Goal: Complete application form

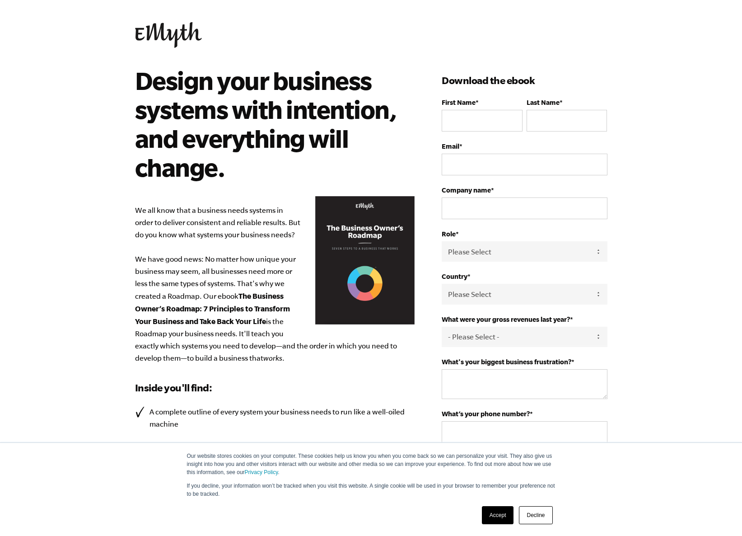
scroll to position [6, 0]
click at [485, 123] on input "First Name *" at bounding box center [482, 120] width 80 height 22
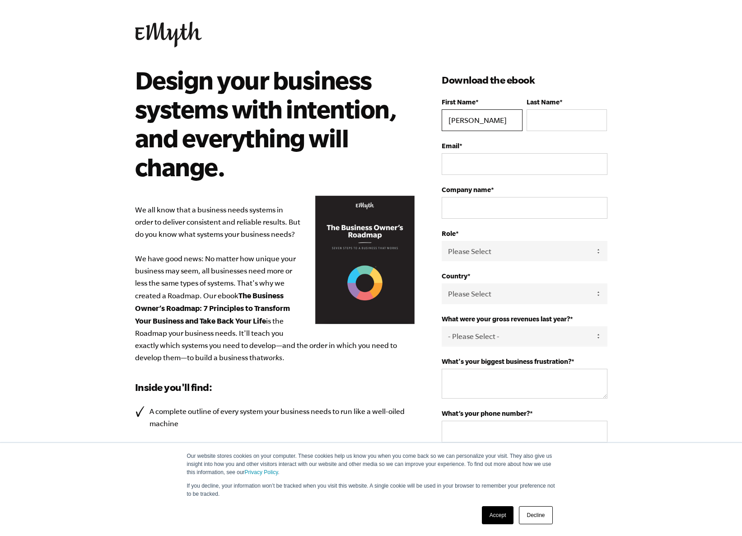
type input "Chris"
type input "Hine"
type input "cmahine@gmail.com"
type input "Amboseli"
click at [597, 256] on select "Please Select Owner Partner / Co-Owner Executive Employee / Other" at bounding box center [524, 251] width 165 height 20
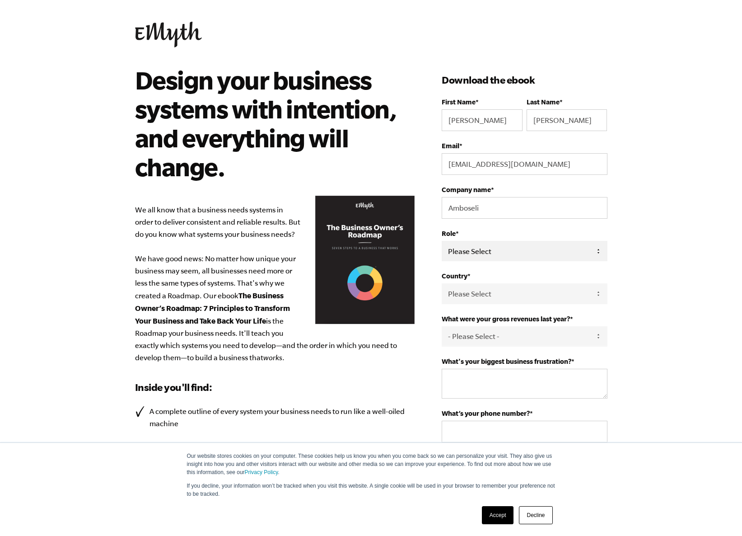
select select "Owner"
click at [442, 241] on select "Please Select Owner Partner / Co-Owner Executive Employee / Other" at bounding box center [524, 251] width 165 height 20
click at [597, 253] on select "Please Select Owner Partner / Co-Owner Executive Employee / Other" at bounding box center [524, 251] width 165 height 20
click at [442, 241] on select "Please Select Owner Partner / Co-Owner Executive Employee / Other" at bounding box center [524, 251] width 165 height 20
click at [597, 292] on select "Please Select United States Afghanistan Åland Islands Albania Algeria American …" at bounding box center [524, 293] width 165 height 20
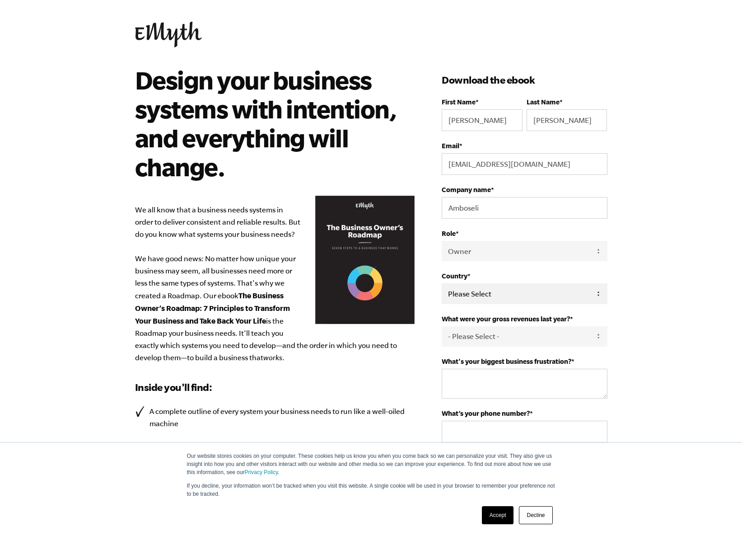
select select "United States"
click at [442, 283] on select "Please Select United States Afghanistan Åland Islands Albania Algeria American …" at bounding box center [524, 293] width 165 height 20
click at [599, 338] on select "- Please Select - 0-75K 76-150K 151-275K 276-500K 501-750K 751-1M 1-2.5M 2.5-5M…" at bounding box center [524, 336] width 165 height 20
select select "0-75K"
click at [442, 326] on select "- Please Select - 0-75K 76-150K 151-275K 276-500K 501-750K 751-1M 1-2.5M 2.5-5M…" at bounding box center [524, 336] width 165 height 20
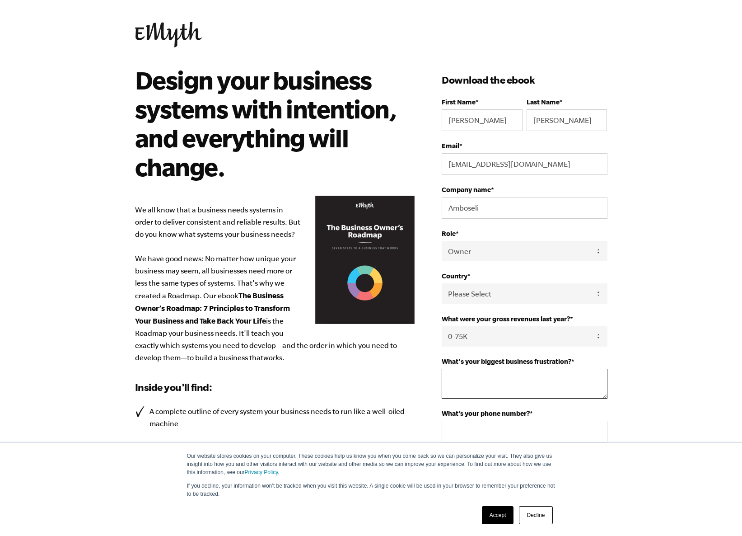
click at [584, 381] on textarea "What's your biggest business frustration? *" at bounding box center [524, 383] width 165 height 30
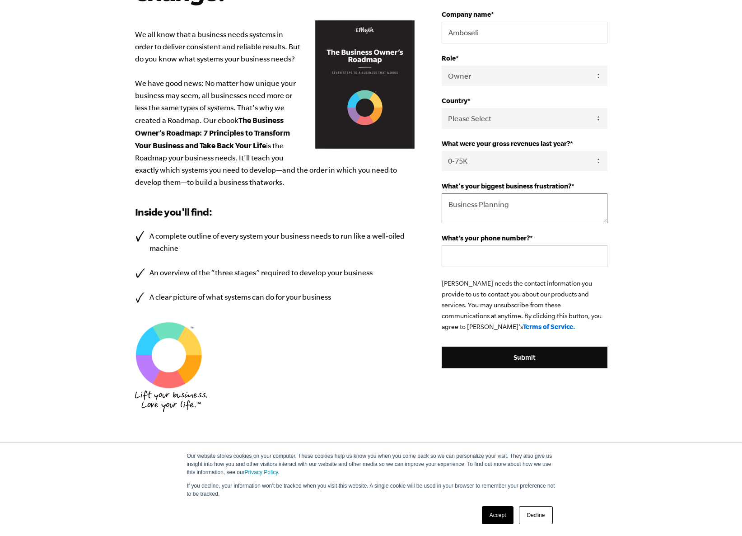
scroll to position [200, 0]
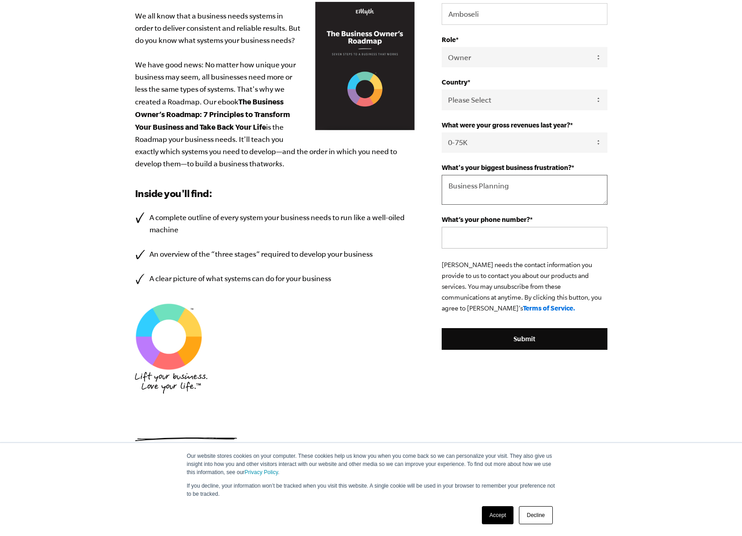
type textarea "Business Planning"
click at [523, 231] on input "What’s your phone number? *" at bounding box center [524, 238] width 165 height 22
click at [477, 238] on input "801-4044937" at bounding box center [524, 238] width 165 height 22
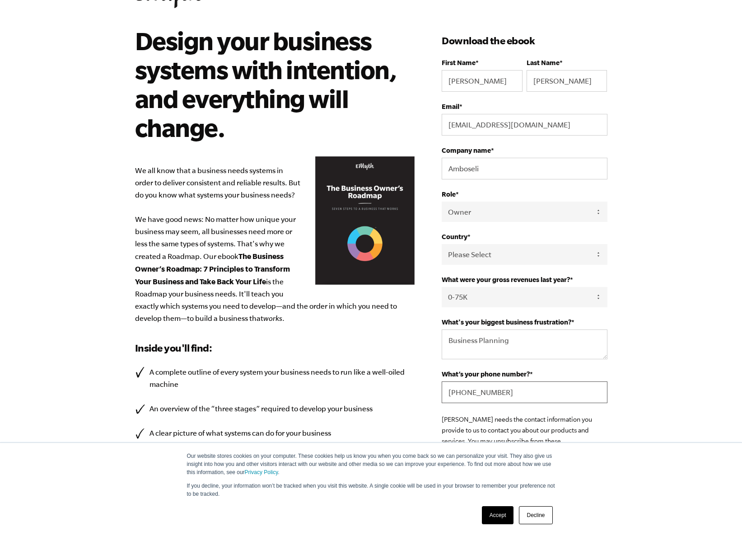
scroll to position [0, 0]
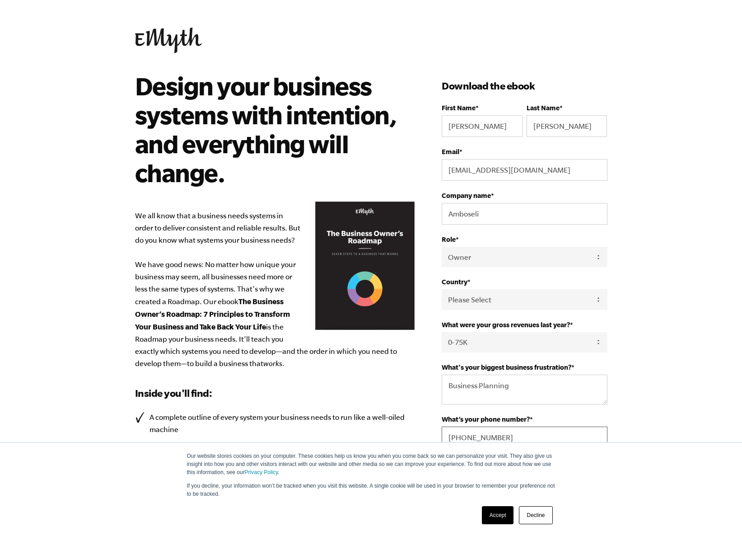
type input "801-404-4937"
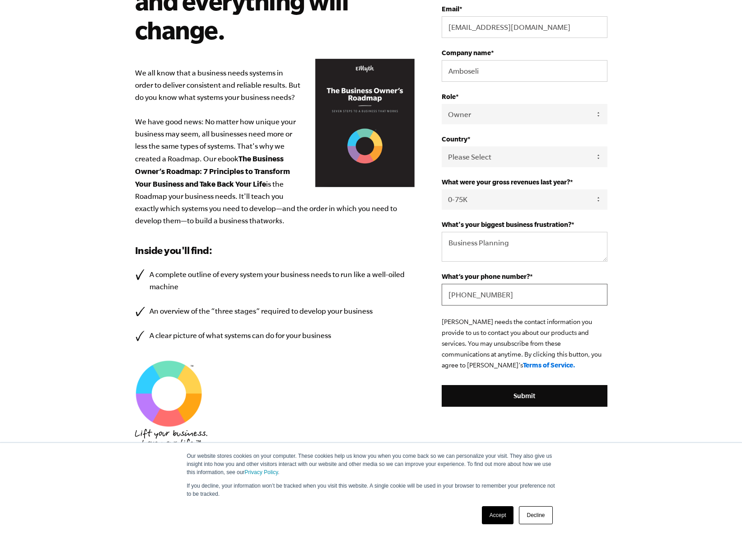
scroll to position [140, 0]
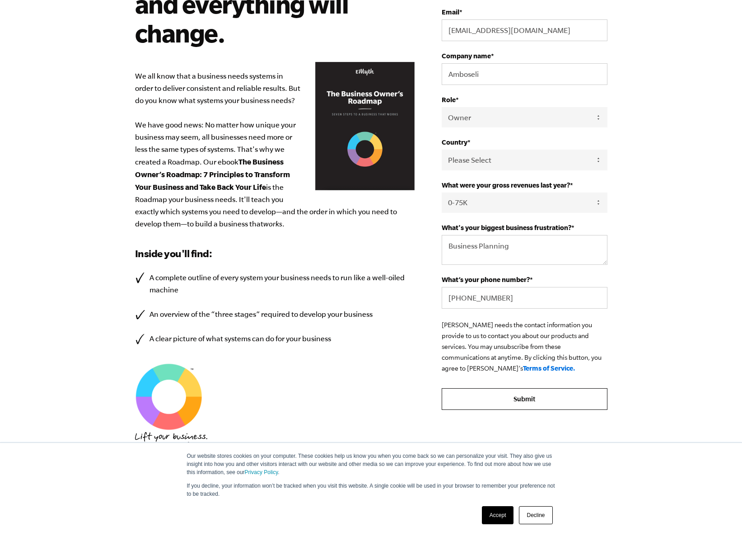
click at [518, 399] on input "Submit" at bounding box center [524, 399] width 165 height 22
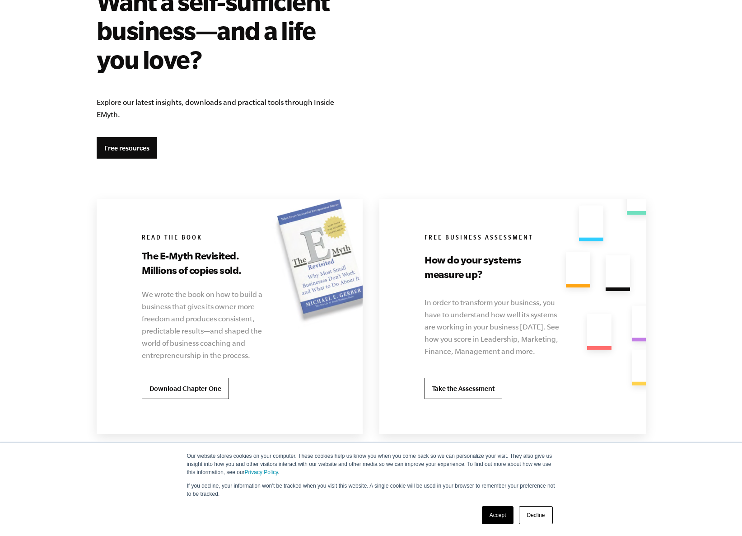
scroll to position [1583, 0]
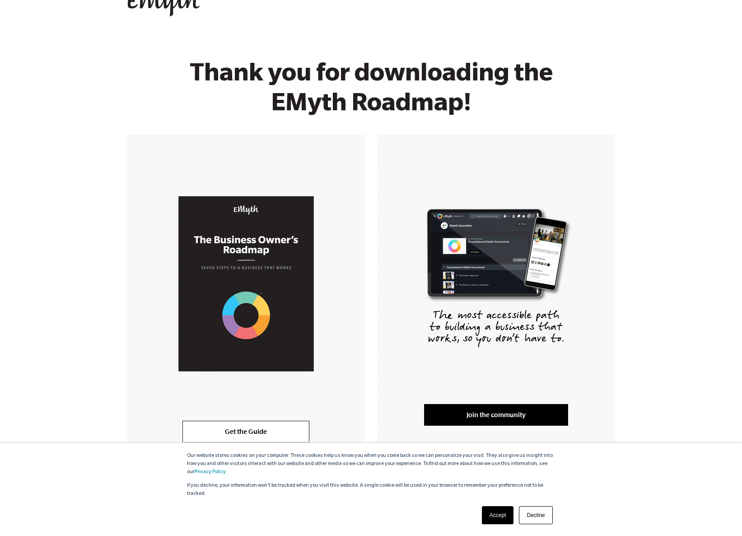
scroll to position [80, 0]
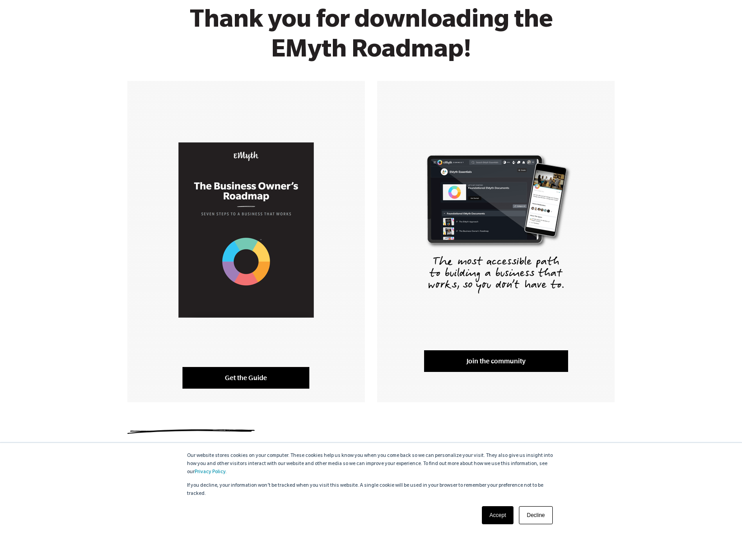
click at [246, 374] on link "Get the Guide" at bounding box center [245, 378] width 127 height 22
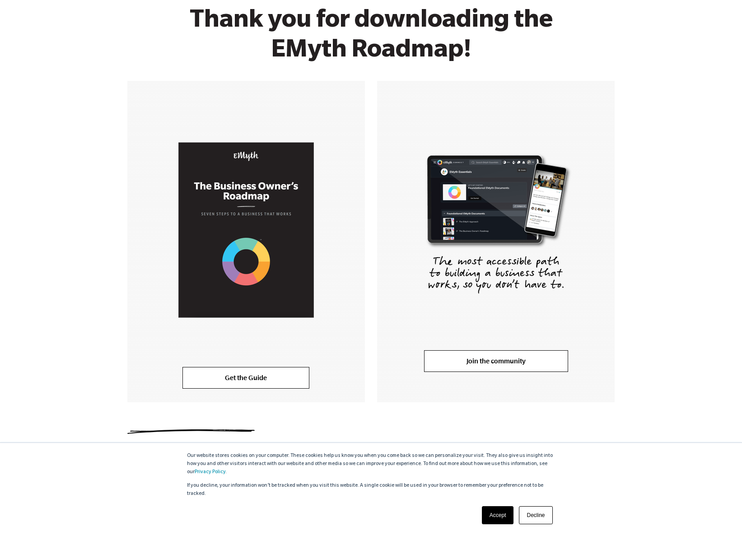
click at [495, 362] on link "Join the community" at bounding box center [496, 361] width 144 height 22
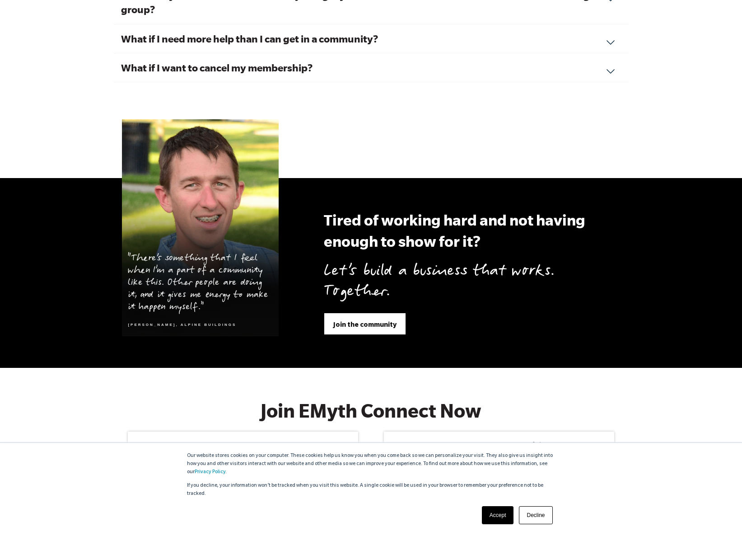
scroll to position [3366, 0]
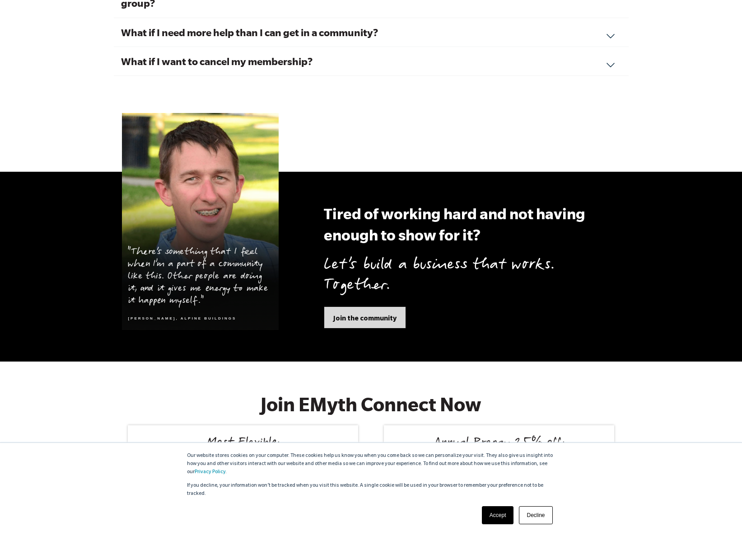
click at [368, 313] on span "Join the community" at bounding box center [364, 318] width 63 height 10
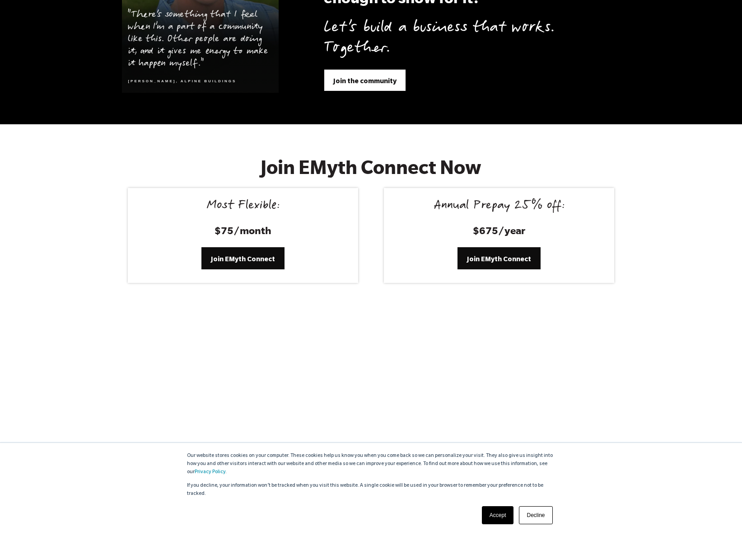
scroll to position [3557, 0]
